Goal: Task Accomplishment & Management: Use online tool/utility

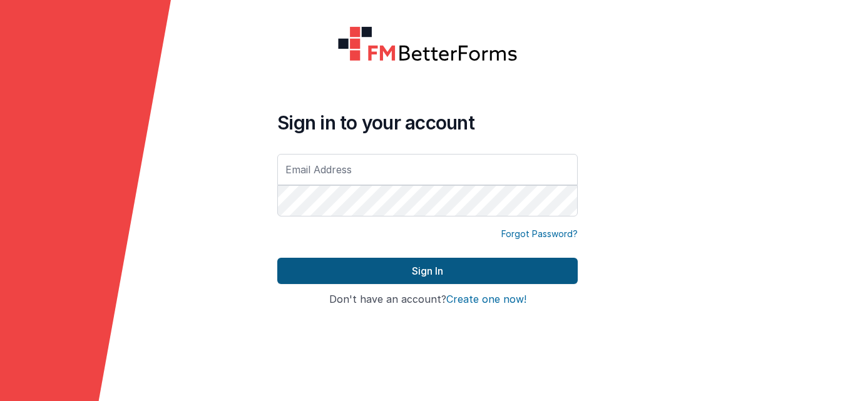
type input "[EMAIL_ADDRESS][DOMAIN_NAME]"
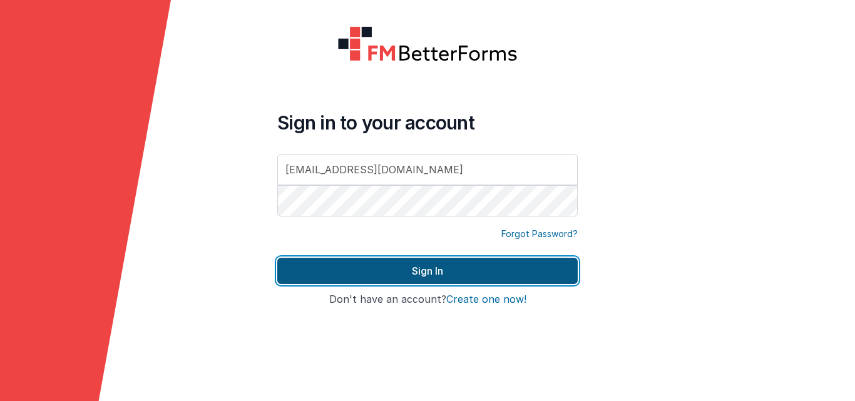
click at [401, 277] on button "Sign In" at bounding box center [427, 271] width 301 height 26
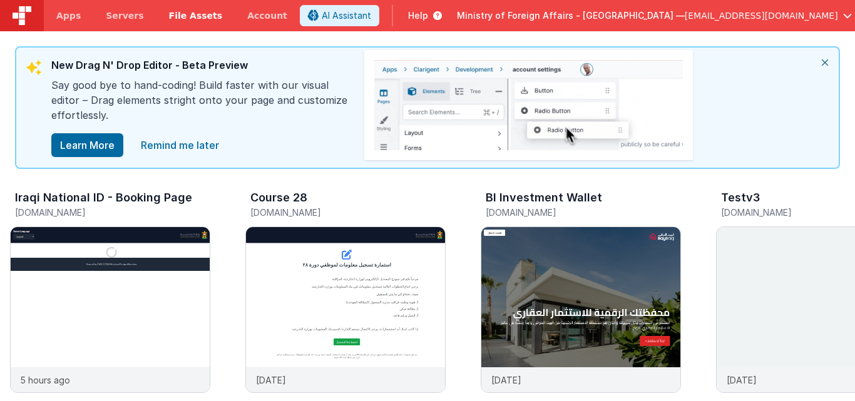
click at [172, 21] on span "File Assets" at bounding box center [196, 15] width 54 height 13
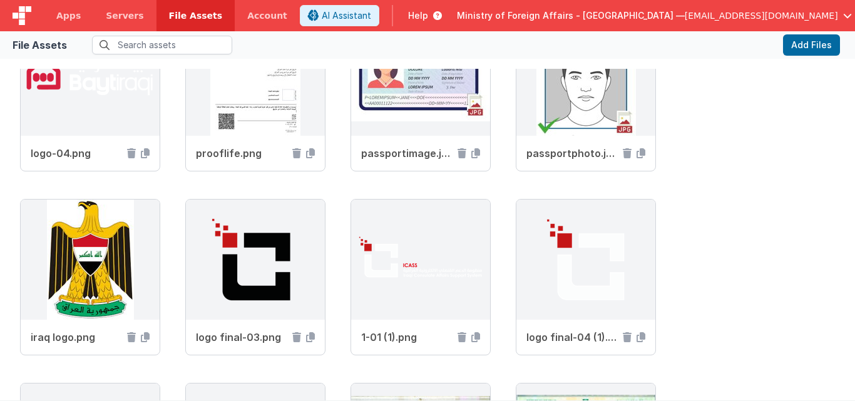
scroll to position [1382, 0]
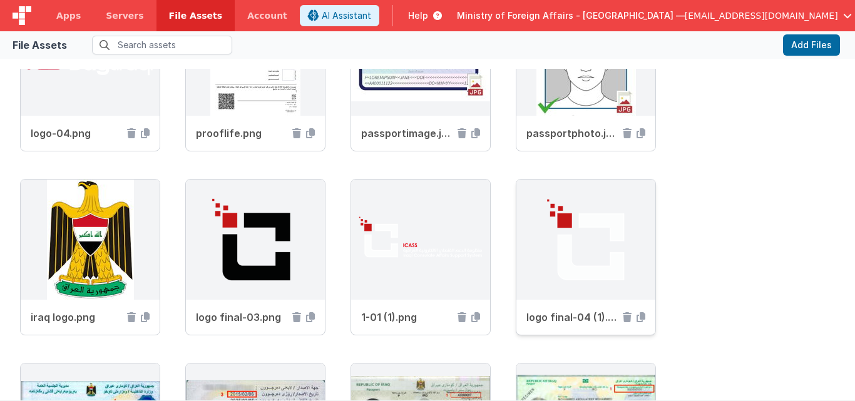
click at [569, 232] on img at bounding box center [586, 240] width 139 height 120
click at [641, 322] on icon at bounding box center [641, 317] width 9 height 10
click at [581, 317] on span "logo final-04 (1).png" at bounding box center [572, 317] width 91 height 15
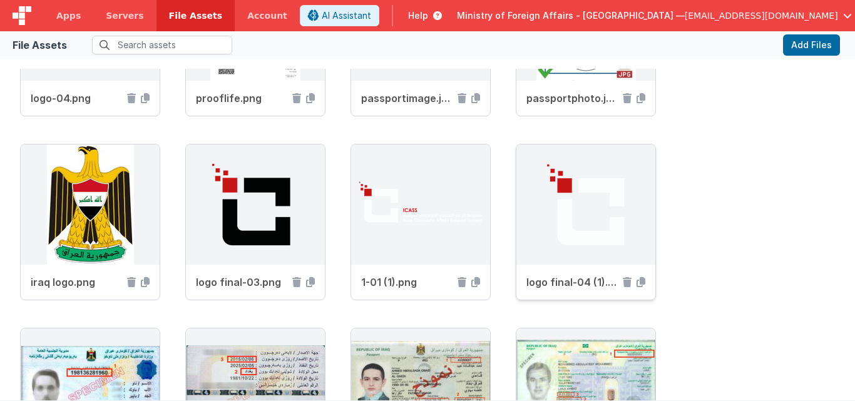
scroll to position [1402, 0]
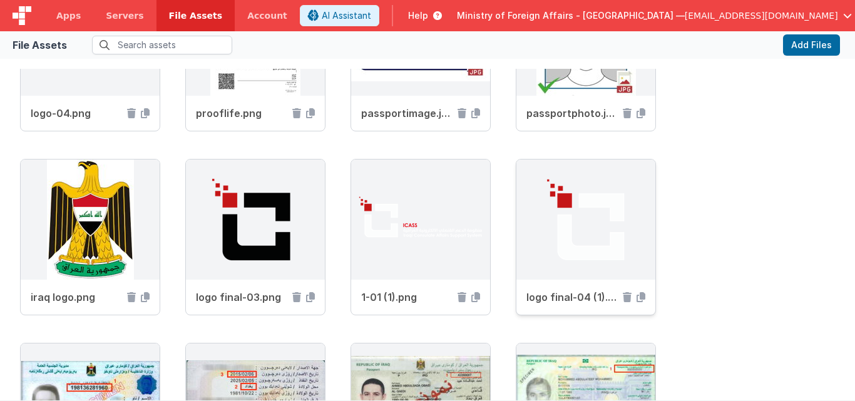
click at [585, 208] on img at bounding box center [586, 220] width 139 height 120
click at [252, 226] on img at bounding box center [255, 220] width 139 height 120
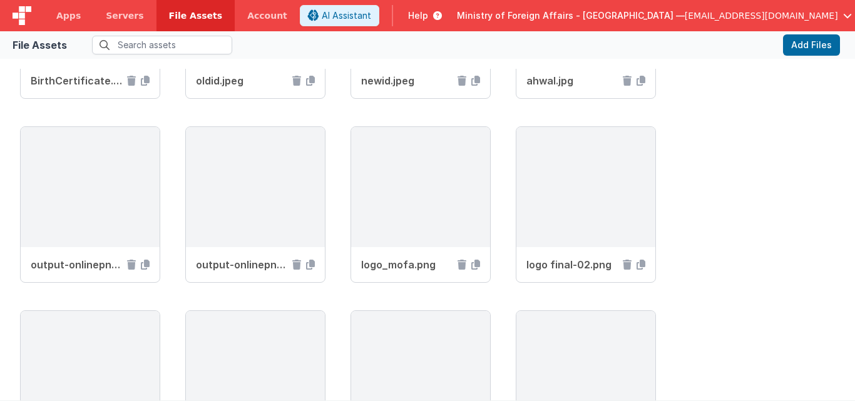
scroll to position [664, 0]
